Goal: Task Accomplishment & Management: Manage account settings

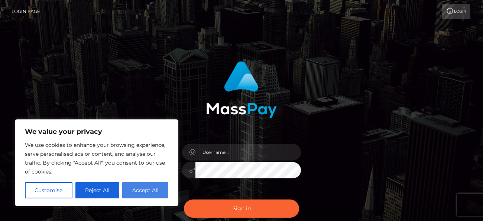
click at [140, 187] on button "Accept All" at bounding box center [145, 190] width 46 height 16
checkbox input "true"
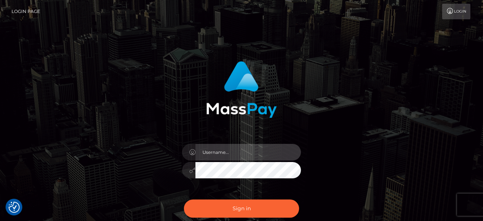
click at [228, 152] on input "text" at bounding box center [248, 152] width 106 height 17
type input "[EMAIL_ADDRESS][DOMAIN_NAME]"
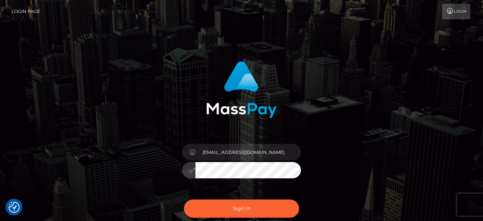
click at [184, 200] on button "Sign in" at bounding box center [241, 209] width 115 height 18
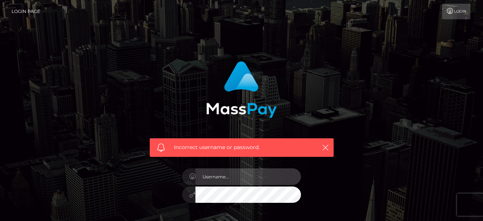
click at [234, 177] on input "text" at bounding box center [248, 177] width 106 height 17
type input "[EMAIL_ADDRESS][DOMAIN_NAME]"
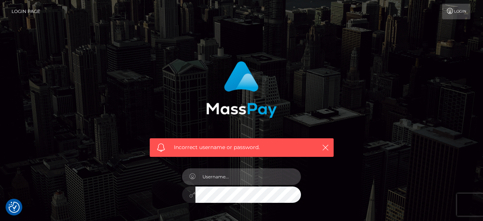
click at [234, 176] on input "text" at bounding box center [248, 177] width 106 height 17
type input "[EMAIL_ADDRESS][DOMAIN_NAME]"
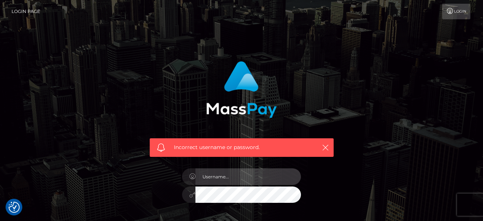
click at [245, 180] on input "text" at bounding box center [248, 177] width 106 height 17
type input "[EMAIL_ADDRESS][DOMAIN_NAME]"
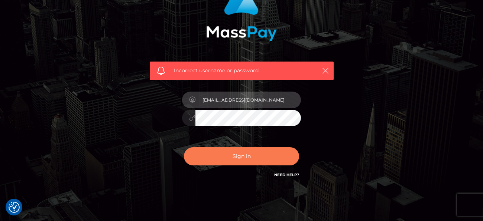
scroll to position [78, 0]
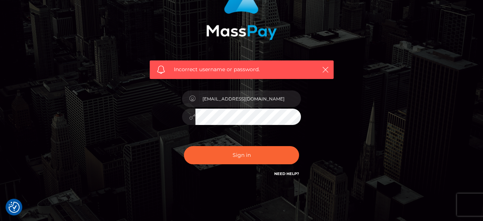
click at [284, 176] on div "Need Help?" at bounding box center [286, 175] width 25 height 9
click at [288, 174] on link "Need Help?" at bounding box center [286, 174] width 25 height 5
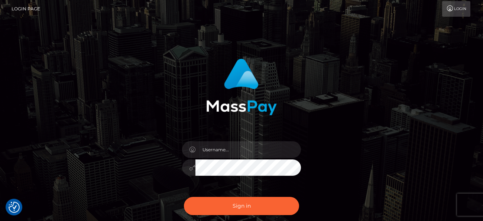
scroll to position [4, 0]
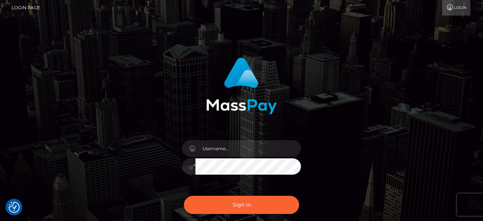
click at [460, 10] on link "Login" at bounding box center [456, 8] width 28 height 16
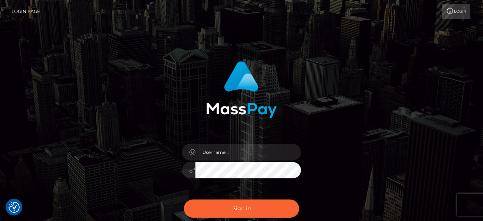
click at [461, 14] on link "Login" at bounding box center [456, 12] width 28 height 16
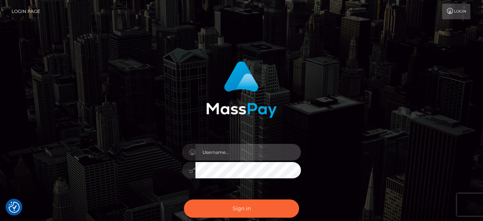
click at [240, 148] on input "text" at bounding box center [248, 152] width 106 height 17
type input "[EMAIL_ADDRESS][DOMAIN_NAME]"
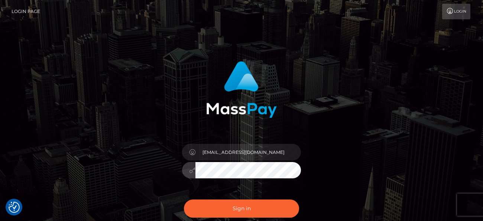
click at [184, 200] on button "Sign in" at bounding box center [241, 209] width 115 height 18
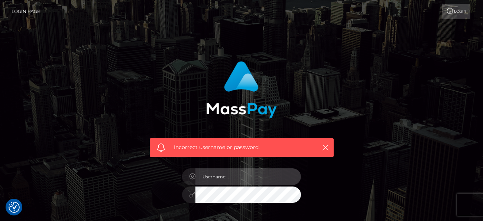
click at [222, 176] on input "text" at bounding box center [248, 177] width 106 height 17
type input "[EMAIL_ADDRESS][DOMAIN_NAME]"
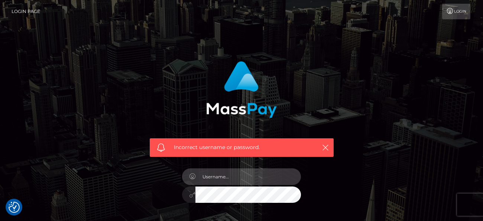
click at [215, 177] on input "text" at bounding box center [248, 177] width 106 height 17
type input "[EMAIL_ADDRESS][DOMAIN_NAME]"
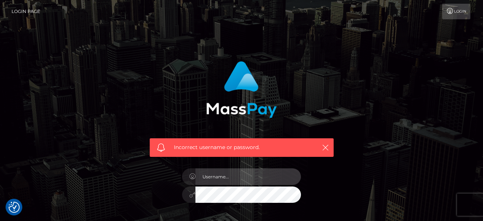
click at [223, 177] on input "text" at bounding box center [248, 177] width 106 height 17
type input "[EMAIL_ADDRESS][DOMAIN_NAME]"
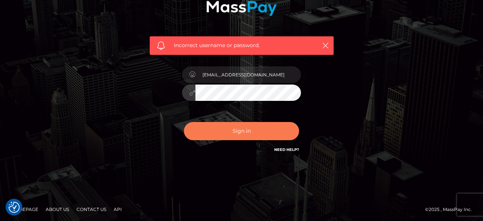
scroll to position [103, 0]
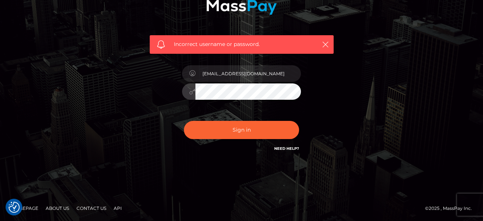
click at [286, 148] on link "Need Help?" at bounding box center [286, 148] width 25 height 5
